Goal: Transaction & Acquisition: Register for event/course

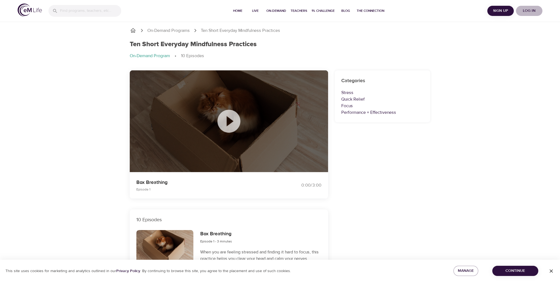
click at [534, 11] on span "Log in" at bounding box center [529, 10] width 22 height 7
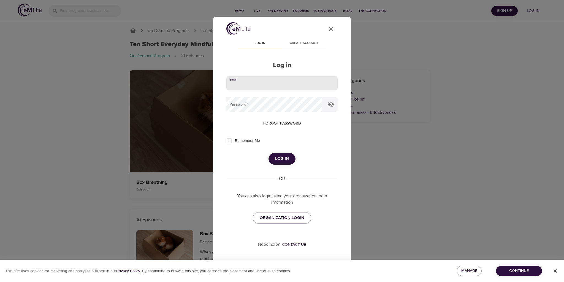
click at [306, 86] on input "email" at bounding box center [281, 83] width 111 height 15
type input "[EMAIL_ADDRESS][DOMAIN_NAME]"
click at [231, 142] on input "Remember Me" at bounding box center [229, 141] width 12 height 12
checkbox input "true"
click at [280, 157] on span "Log in" at bounding box center [282, 159] width 14 height 7
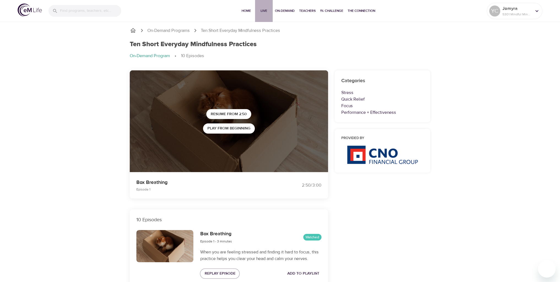
click at [262, 12] on span "Live" at bounding box center [263, 11] width 13 height 6
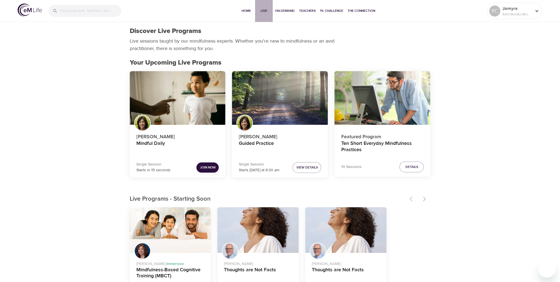
click at [262, 14] on button "Live" at bounding box center [264, 11] width 18 height 22
click at [203, 165] on span "Join Now" at bounding box center [208, 168] width 16 height 6
